Goal: Check status: Check status

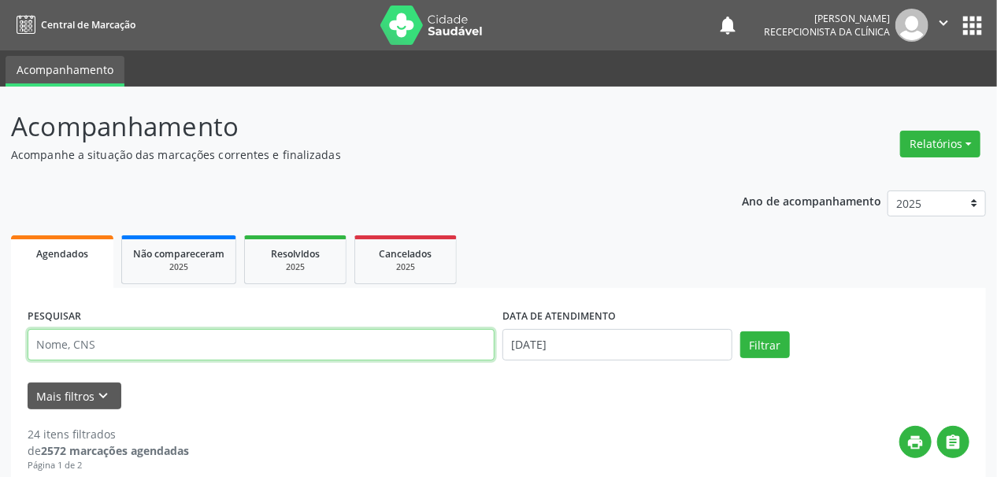
click at [105, 337] on input "text" at bounding box center [261, 345] width 467 height 32
type input "ALLYSSON FEL"
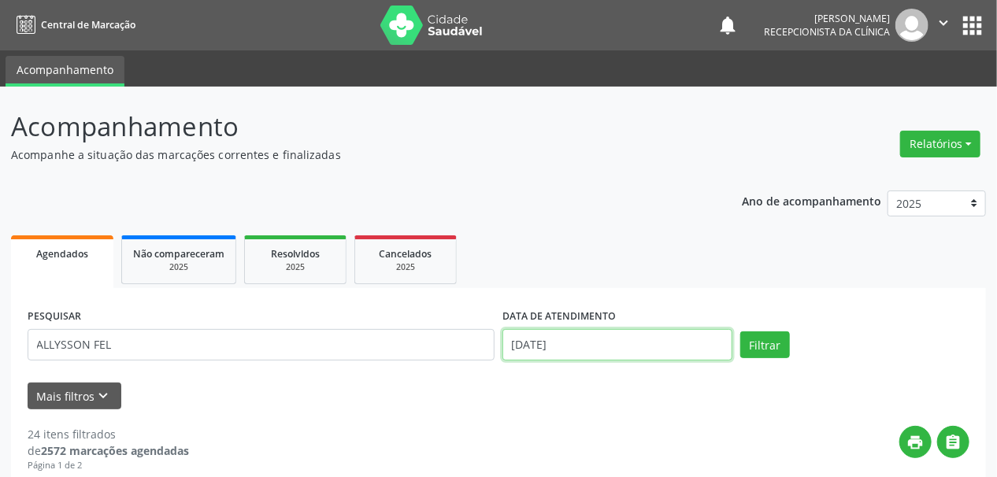
click at [520, 349] on input "[DATE]" at bounding box center [618, 345] width 230 height 32
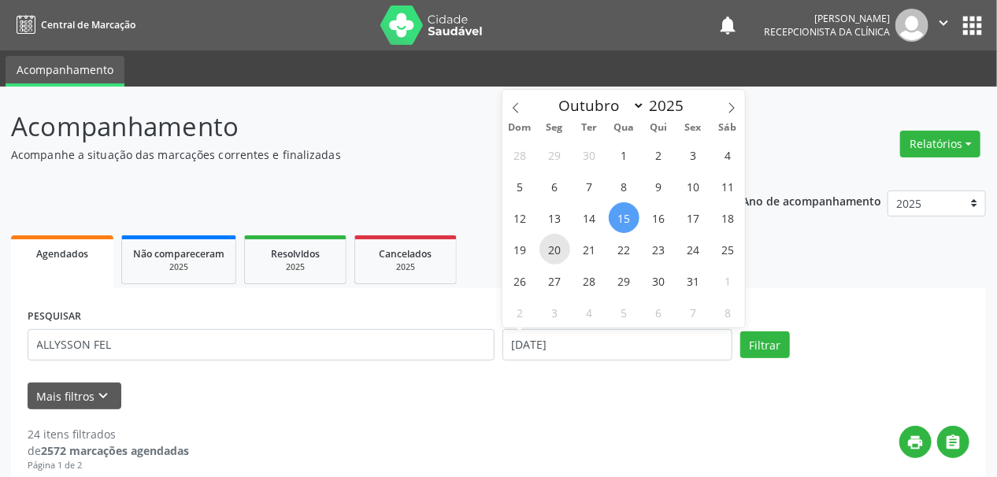
click at [551, 250] on span "20" at bounding box center [555, 249] width 31 height 31
type input "[DATE]"
click at [551, 250] on span "20" at bounding box center [555, 249] width 31 height 31
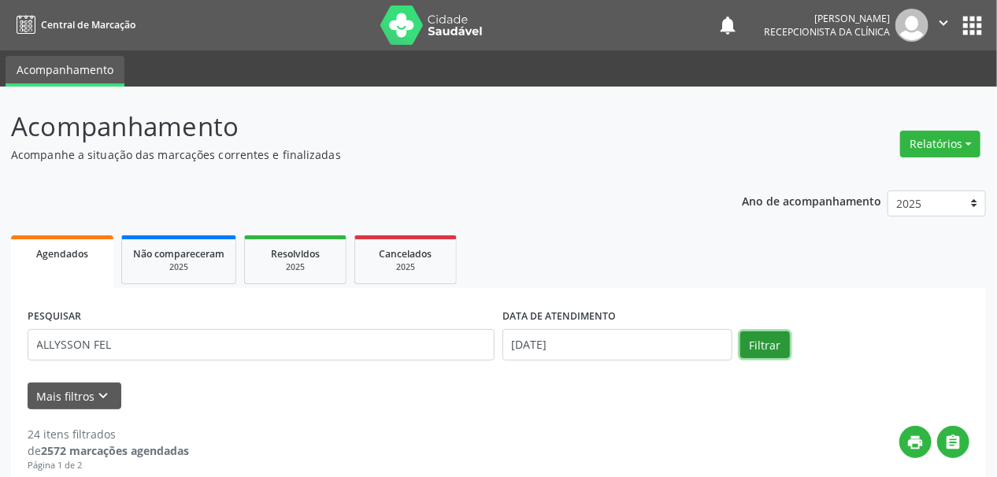
click at [767, 346] on button "Filtrar" at bounding box center [765, 345] width 50 height 27
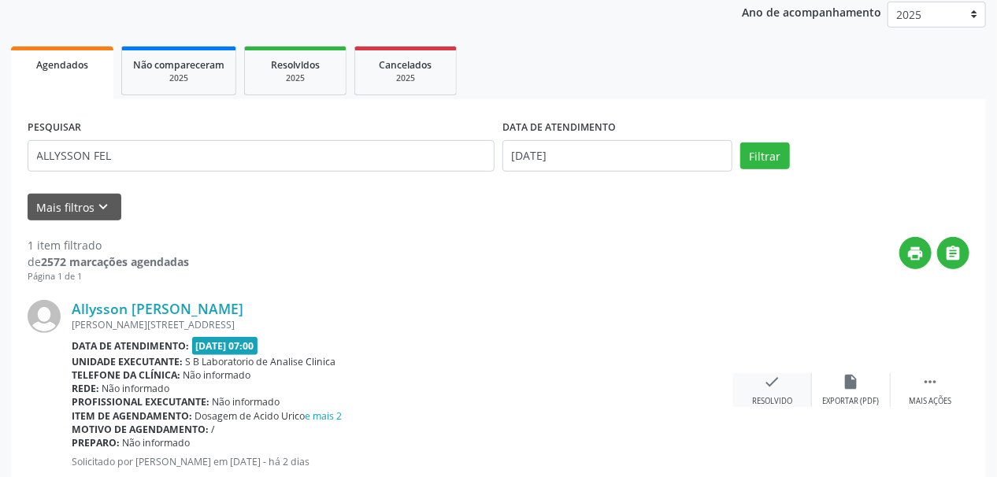
scroll to position [236, 0]
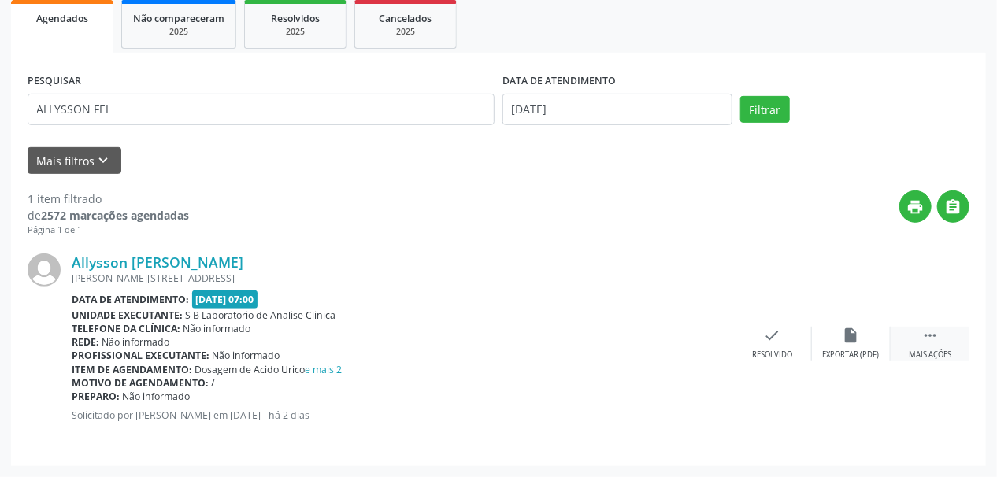
click at [925, 352] on div "Mais ações" at bounding box center [930, 355] width 43 height 11
click at [703, 334] on div "print Imprimir" at bounding box center [694, 344] width 79 height 34
